Goal: Task Accomplishment & Management: Use online tool/utility

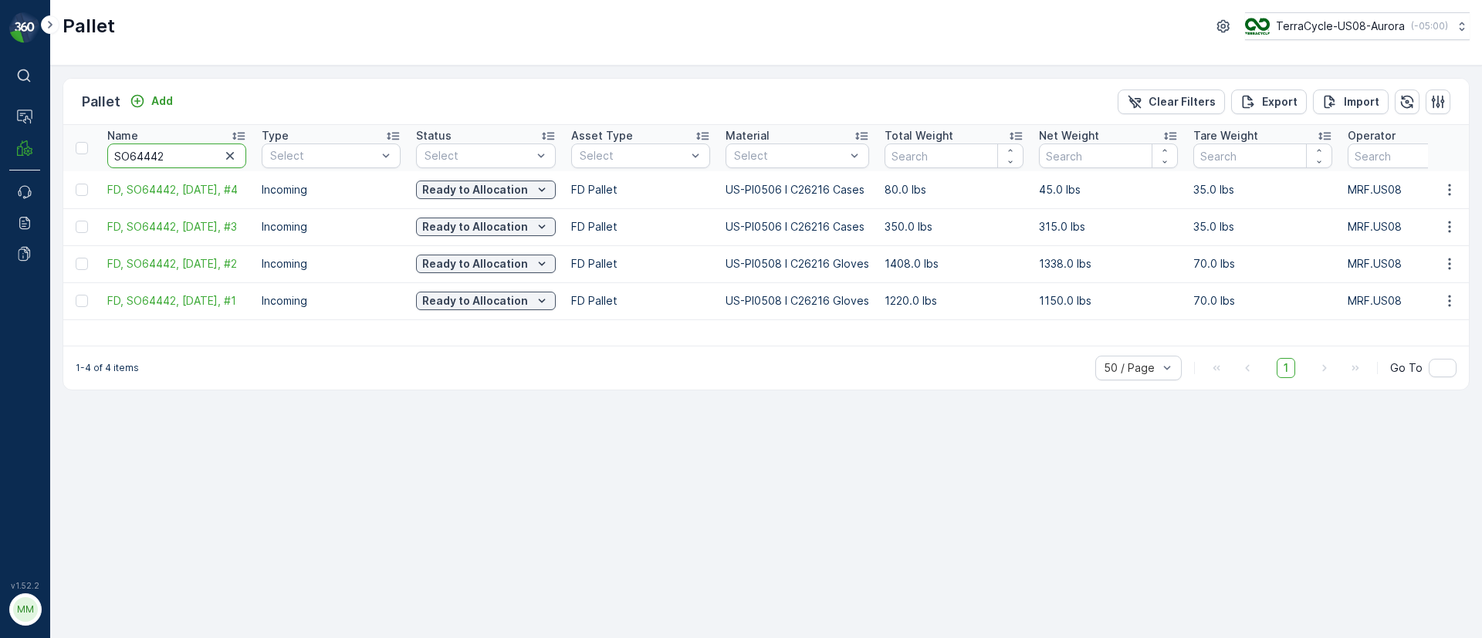
drag, startPoint x: 175, startPoint y: 153, endPoint x: 48, endPoint y: 148, distance: 127.4
click at [48, 148] on div "⌘B Operations MRF Events Reports Documents v 1.52.2 MM MRF.US08 Pallet TerraCyc…" at bounding box center [741, 319] width 1482 height 638
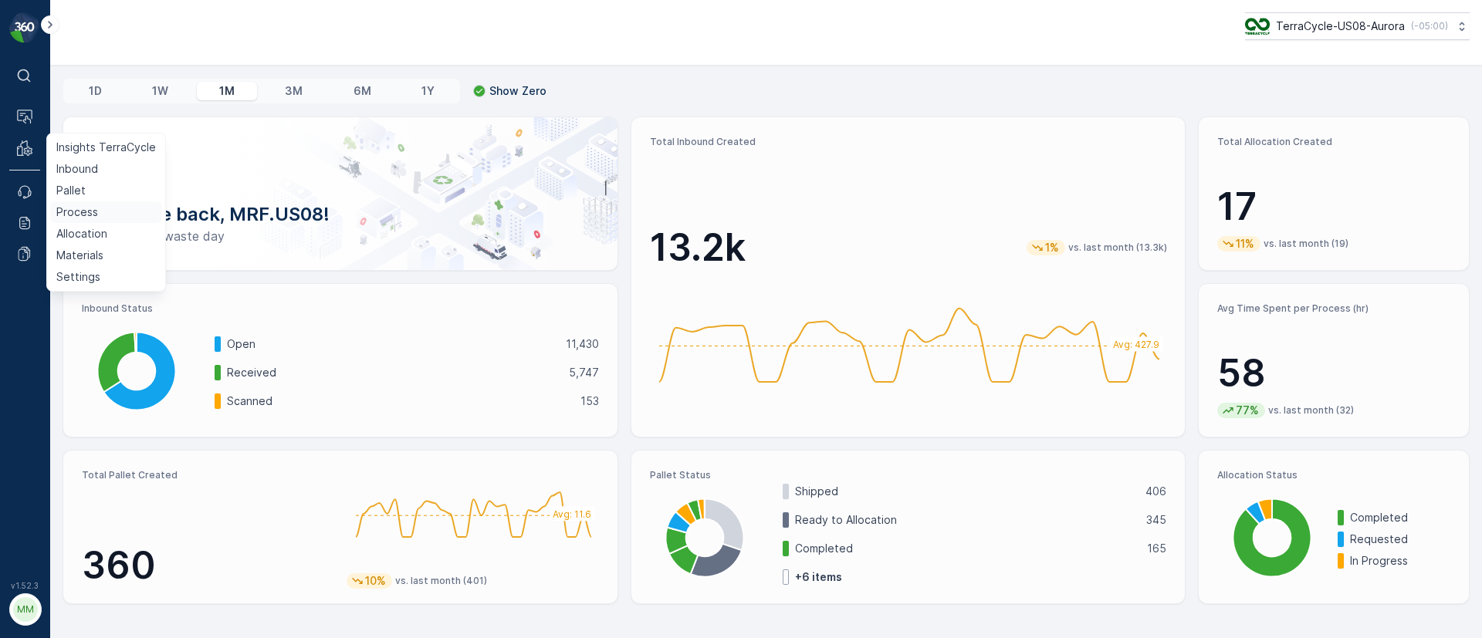
click at [77, 214] on p "Process" at bounding box center [77, 212] width 42 height 15
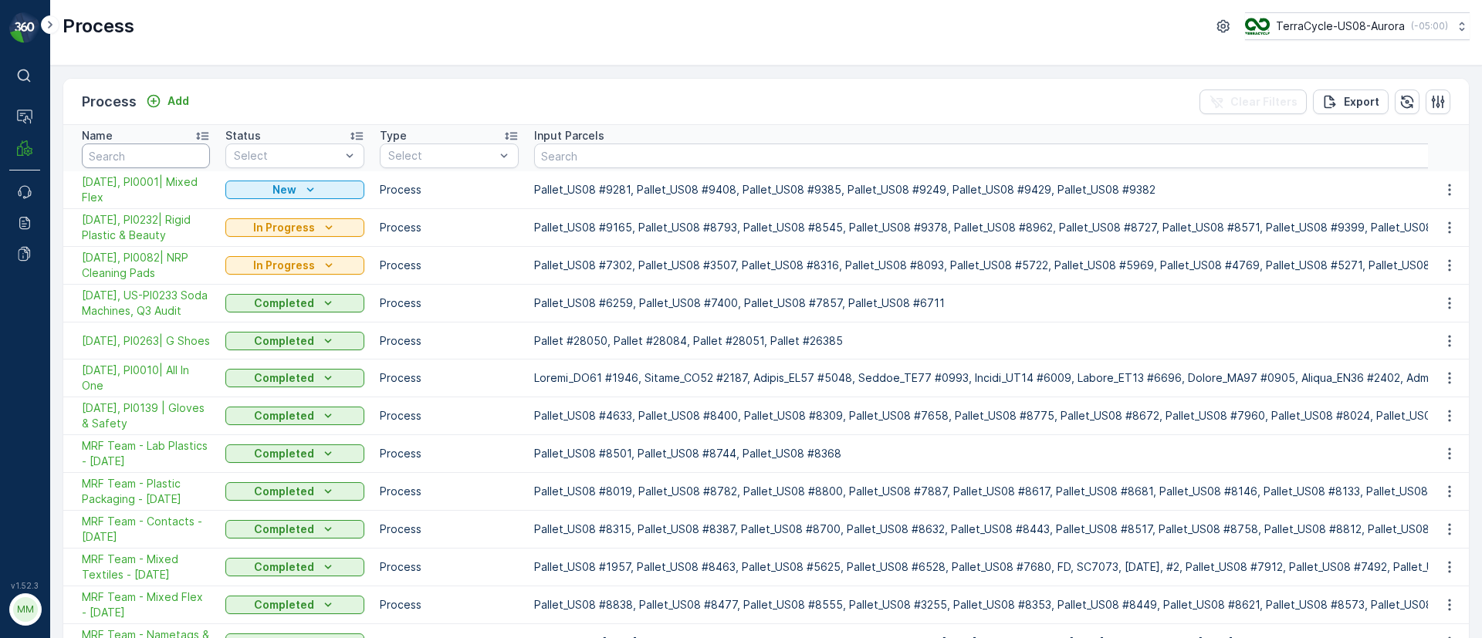
click at [147, 153] on input "text" at bounding box center [146, 156] width 128 height 25
type input "electronic waste"
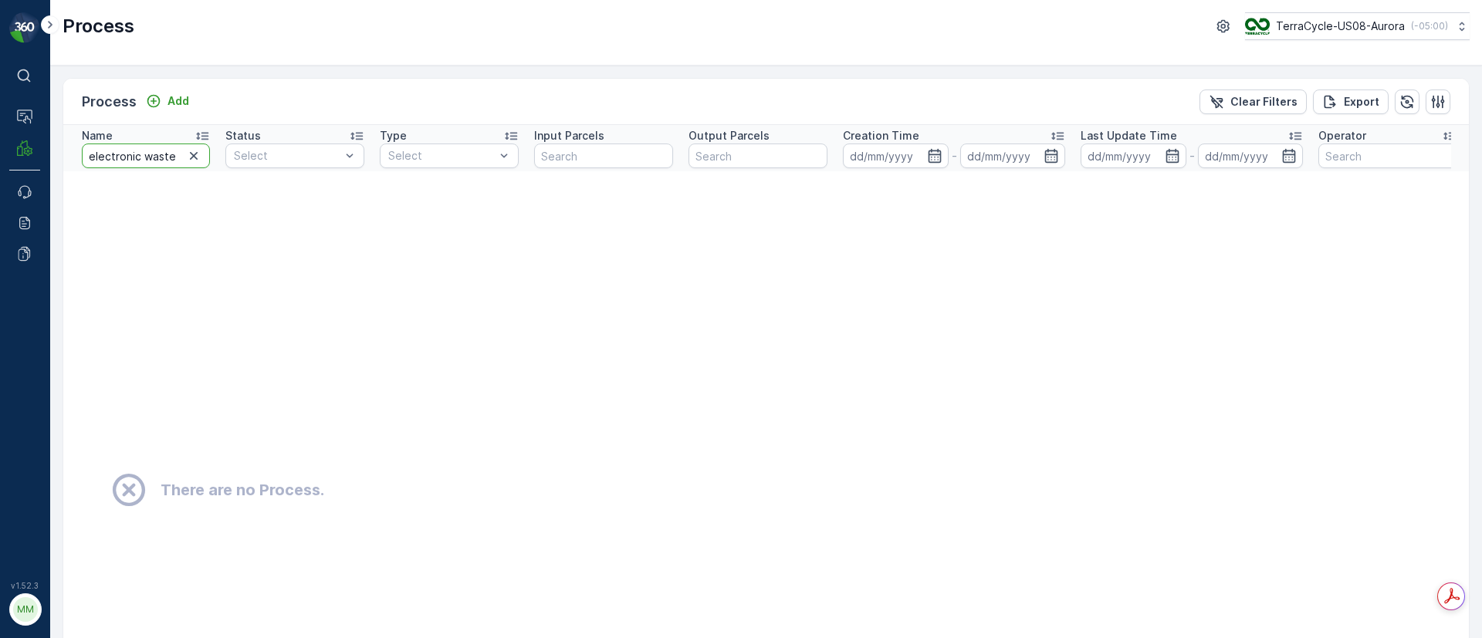
drag, startPoint x: 139, startPoint y: 160, endPoint x: 91, endPoint y: 157, distance: 48.0
click at [91, 157] on input "electronic waste" at bounding box center [146, 156] width 128 height 25
type input "e waste"
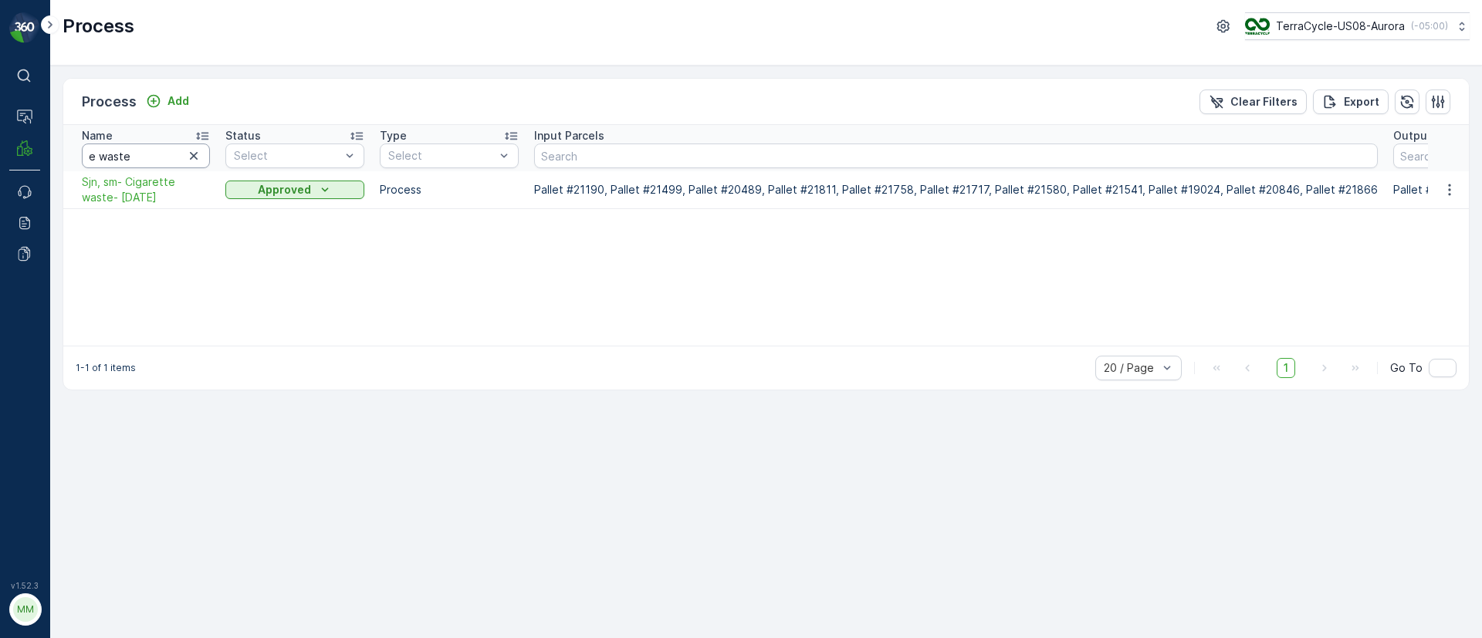
click at [99, 161] on input "e waste" at bounding box center [146, 156] width 128 height 25
type input "e-waste"
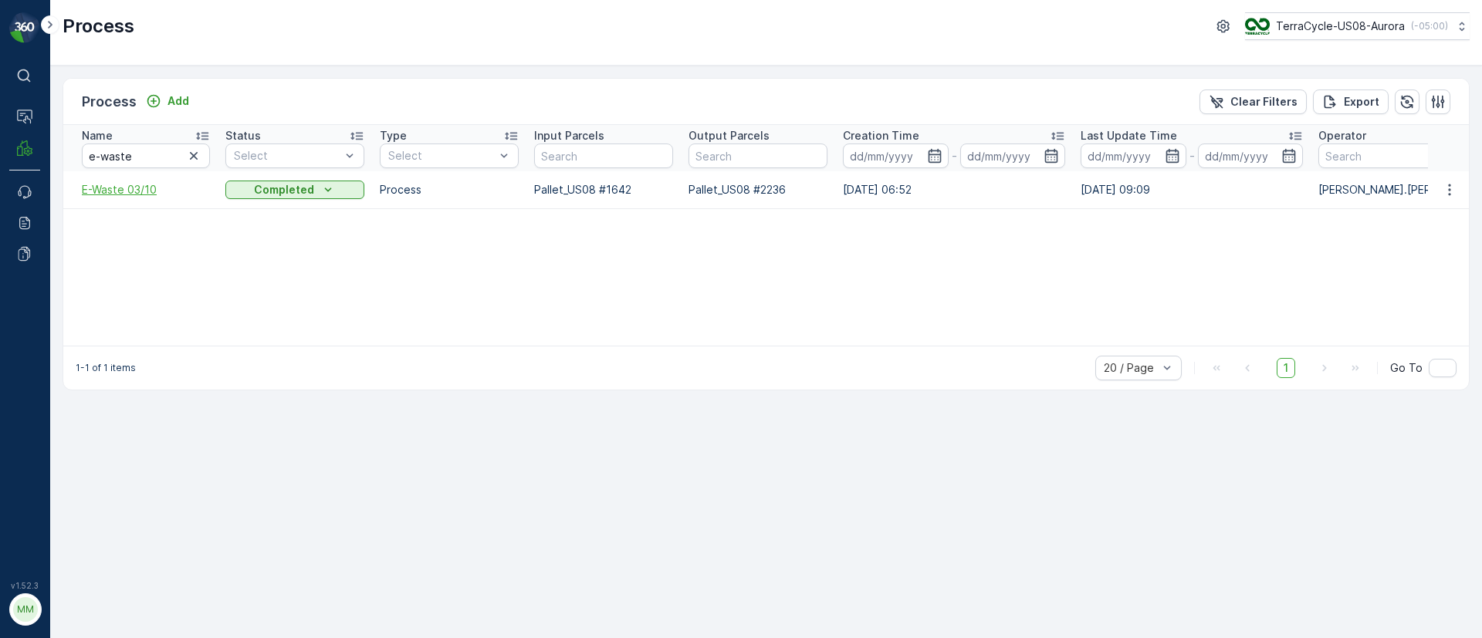
click at [135, 188] on span "E-Waste 03/10" at bounding box center [146, 189] width 128 height 15
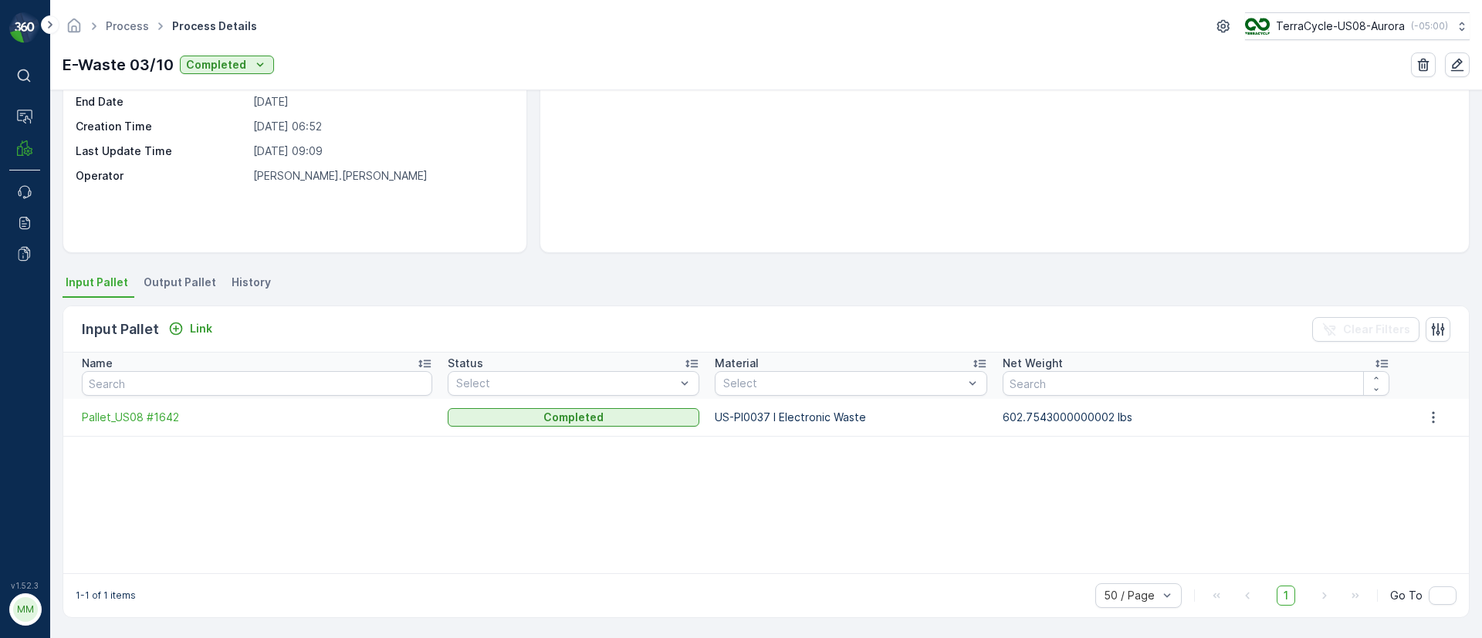
scroll to position [158, 0]
click at [193, 276] on span "Output Pallet" at bounding box center [180, 282] width 73 height 15
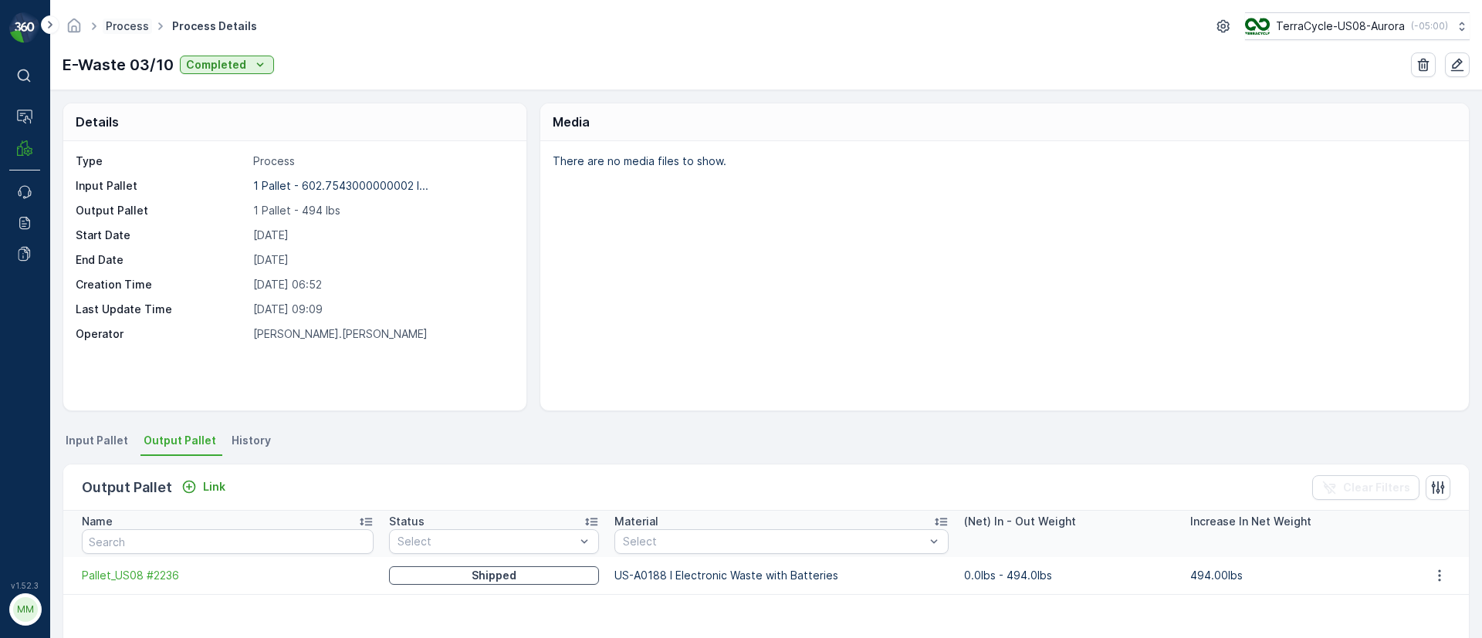
click at [125, 31] on link "Process" at bounding box center [127, 25] width 43 height 13
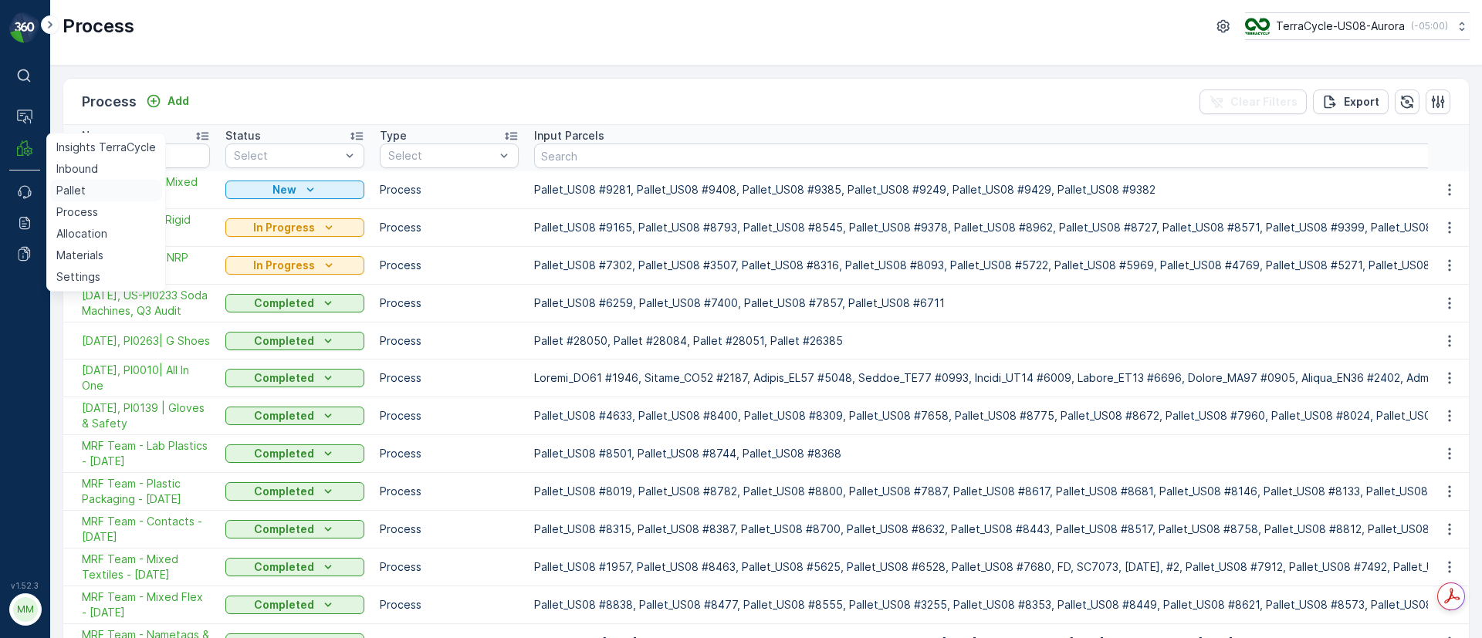
click at [86, 188] on link "Pallet" at bounding box center [106, 191] width 112 height 22
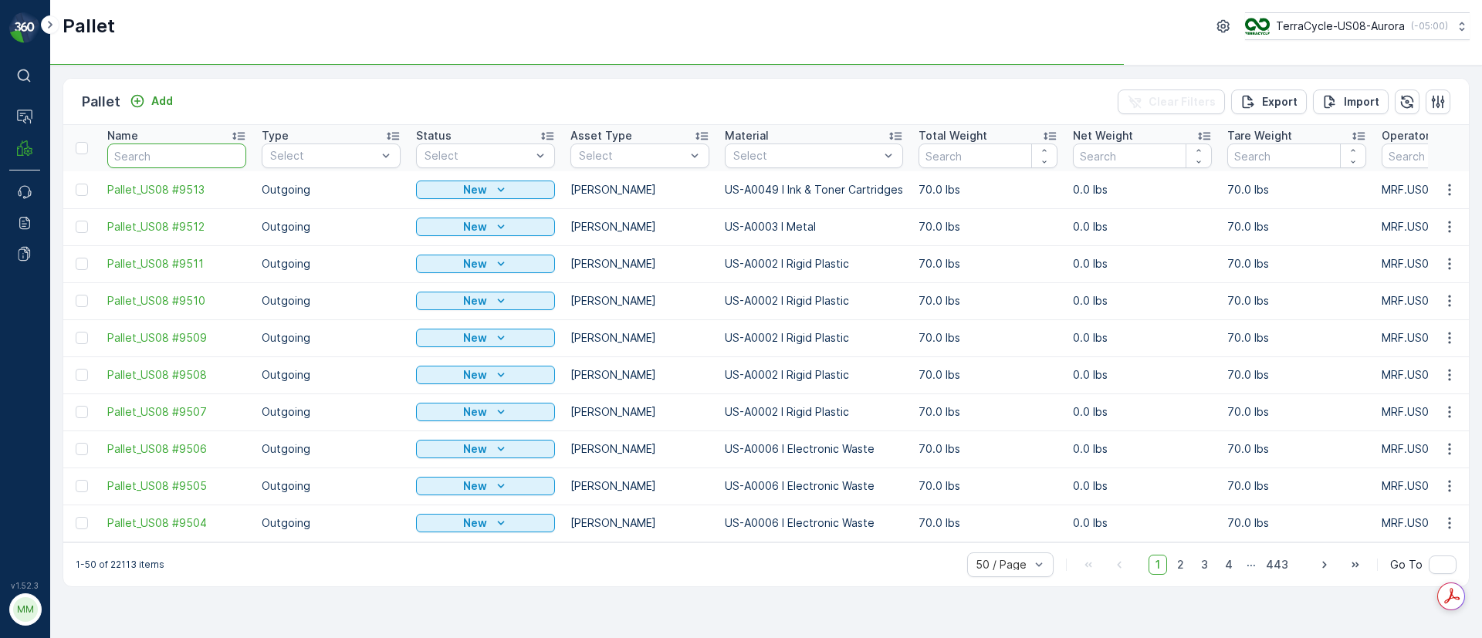
click at [187, 154] on input "text" at bounding box center [176, 156] width 139 height 25
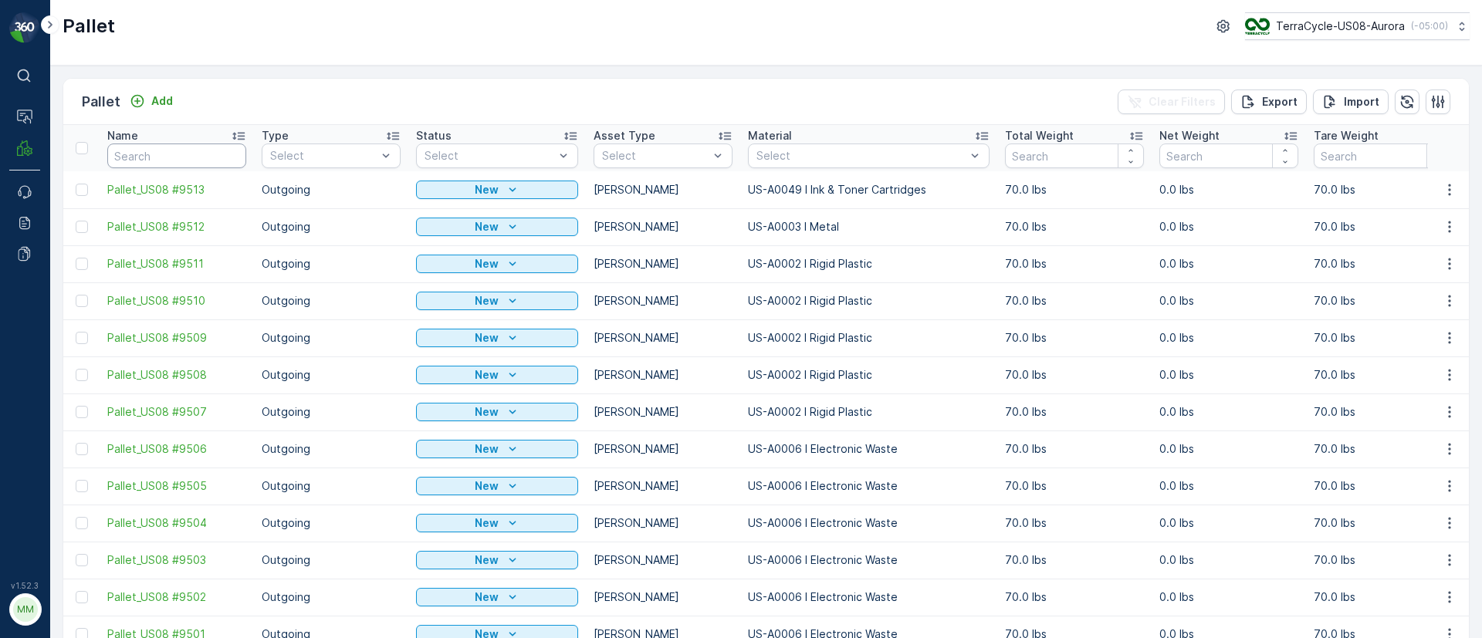
click at [145, 150] on input "text" at bounding box center [176, 156] width 139 height 25
paste input "SC8187"
type input "SC8187"
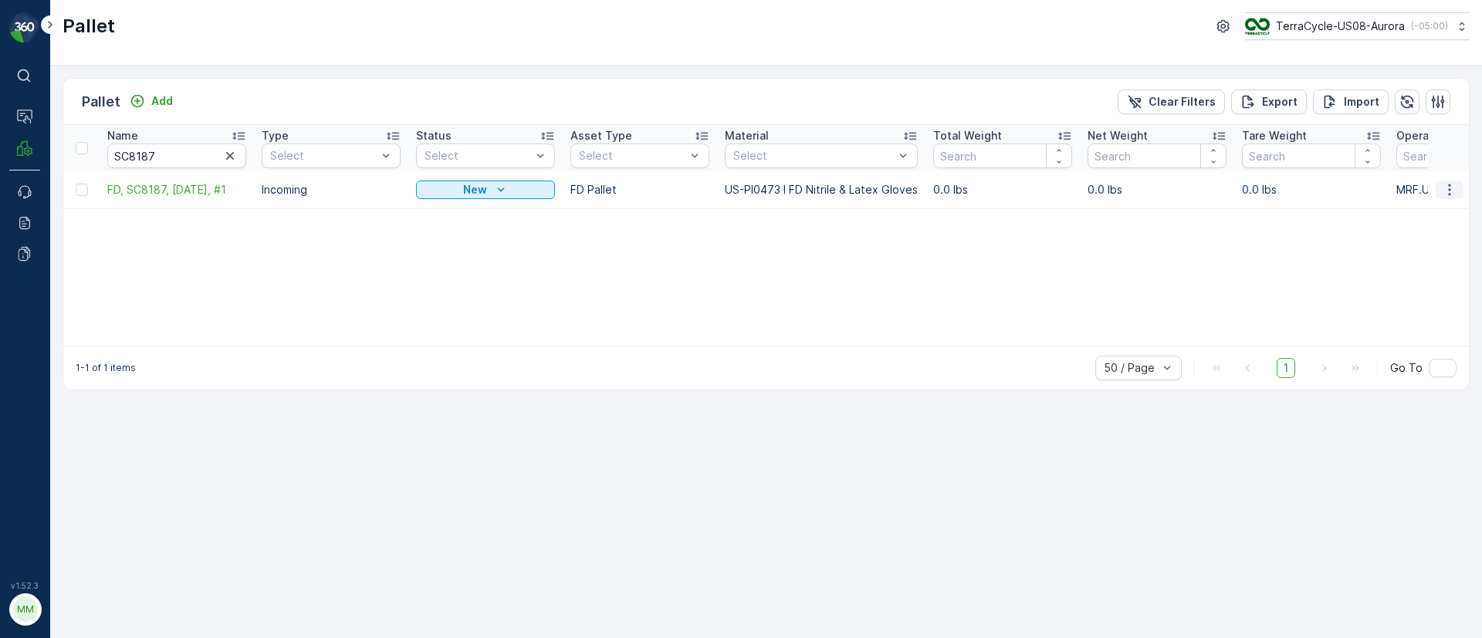
click at [1449, 187] on icon "button" at bounding box center [1449, 189] width 15 height 15
click at [1431, 247] on div "Duplicate Pallet" at bounding box center [1431, 256] width 102 height 22
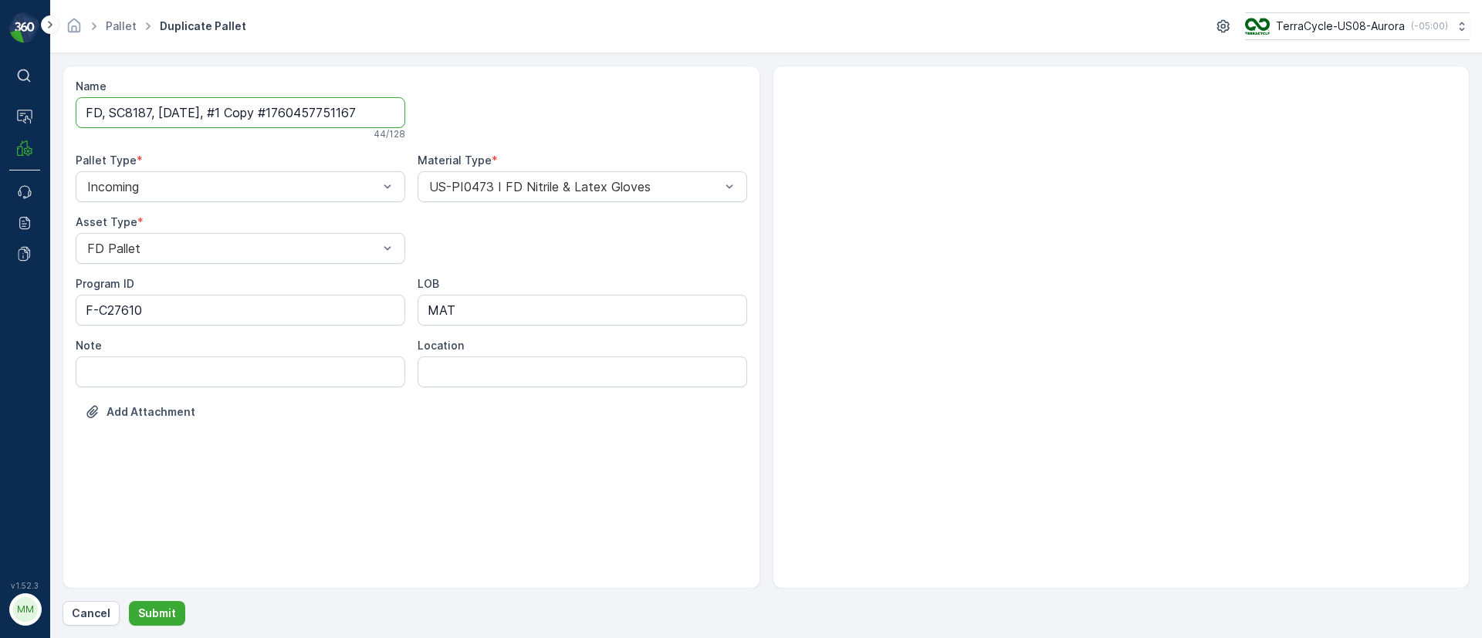
drag, startPoint x: 225, startPoint y: 113, endPoint x: 932, endPoint y: 175, distance: 709.7
click at [932, 175] on div "Name FD, SC8187, [DATE], #1 Copy #1760457751167 44 / 128 Pallet Type * Incoming…" at bounding box center [766, 327] width 1407 height 523
type input "FD, SC8187, [DATE], #2"
click at [160, 618] on p "Submit" at bounding box center [157, 613] width 38 height 15
